Goal: Browse casually

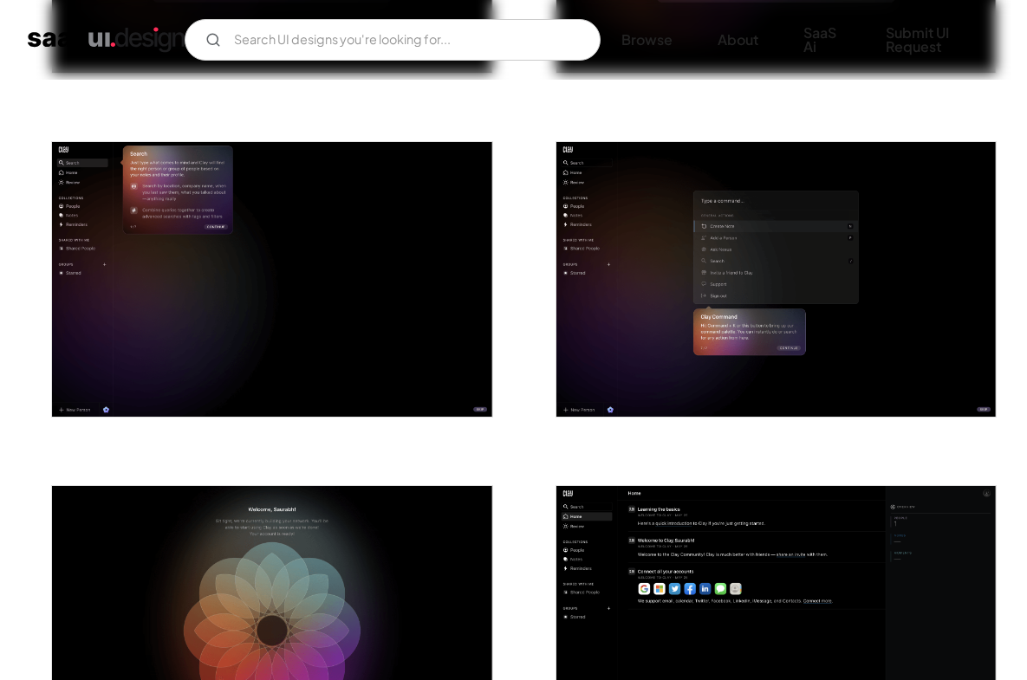
scroll to position [1663, 0]
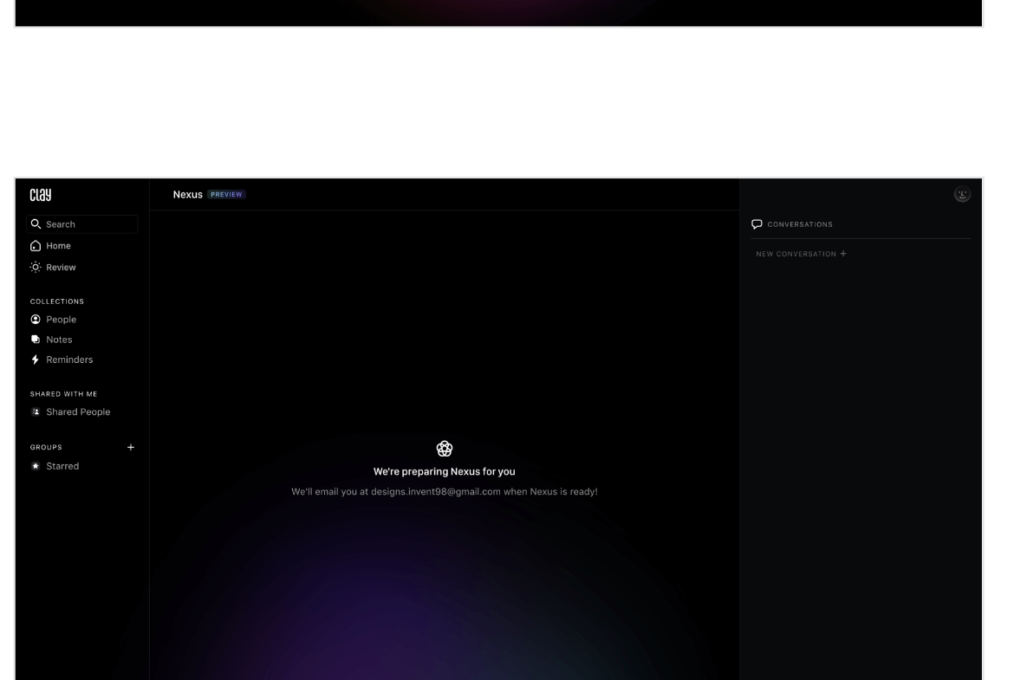
click at [101, 509] on img "open lightbox" at bounding box center [271, 589] width 439 height 275
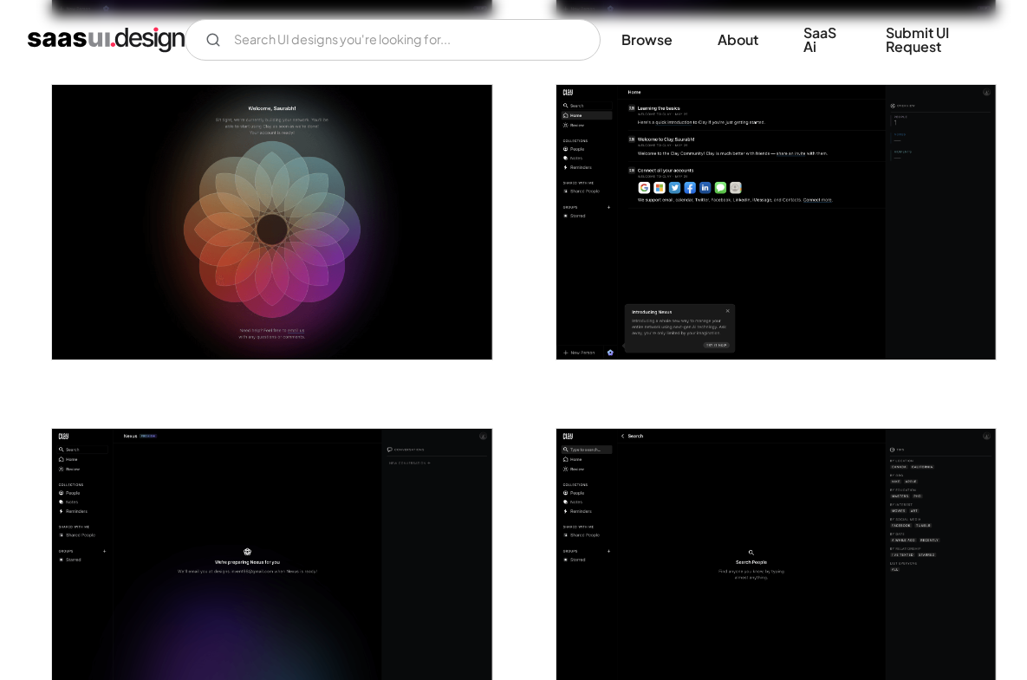
scroll to position [2046, 0]
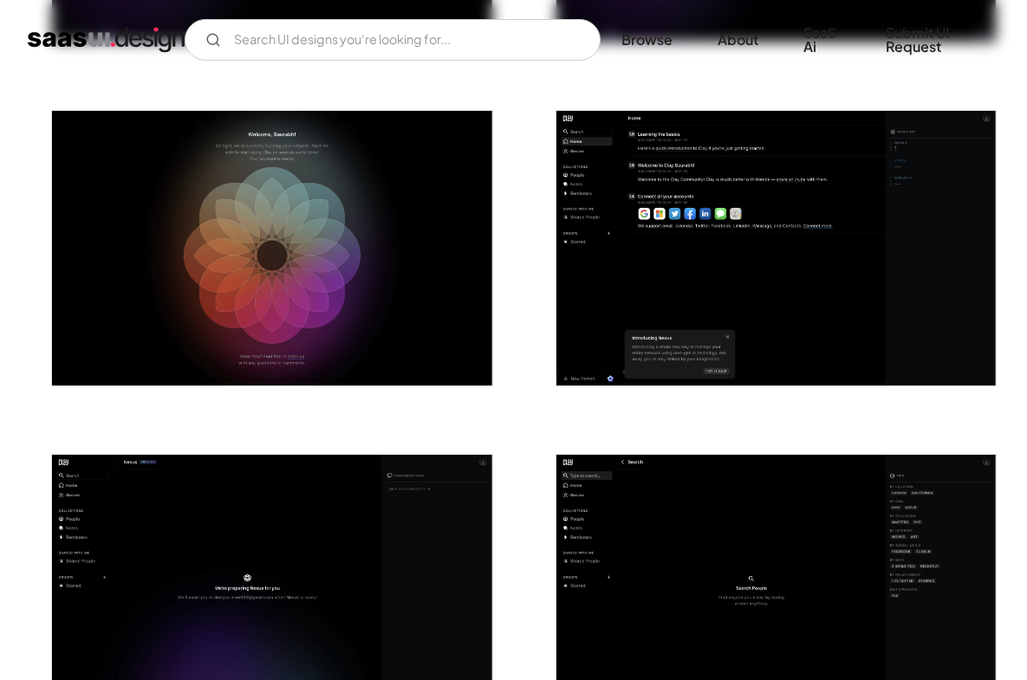
click at [593, 190] on img "open lightbox" at bounding box center [775, 248] width 439 height 275
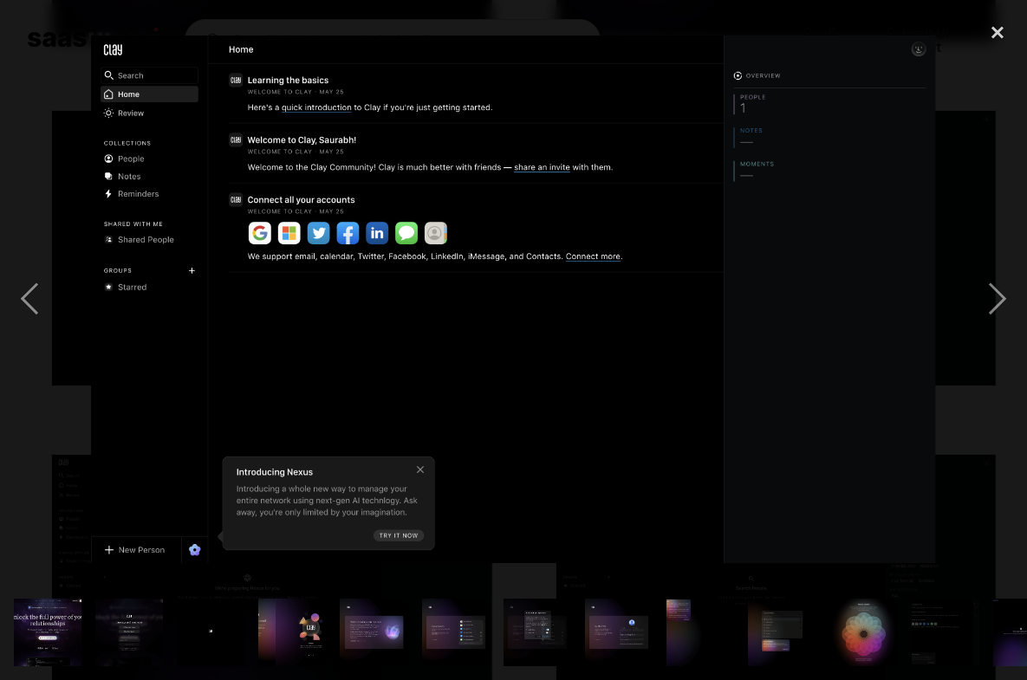
click at [256, 179] on img at bounding box center [513, 300] width 845 height 528
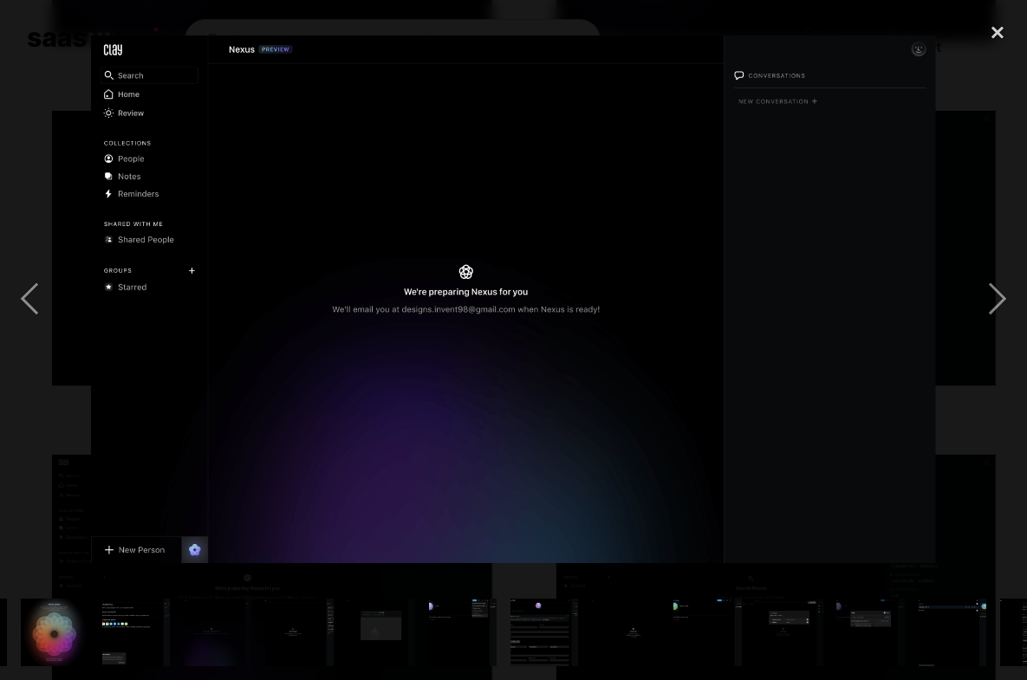
scroll to position [0, 864]
